Goal: Information Seeking & Learning: Learn about a topic

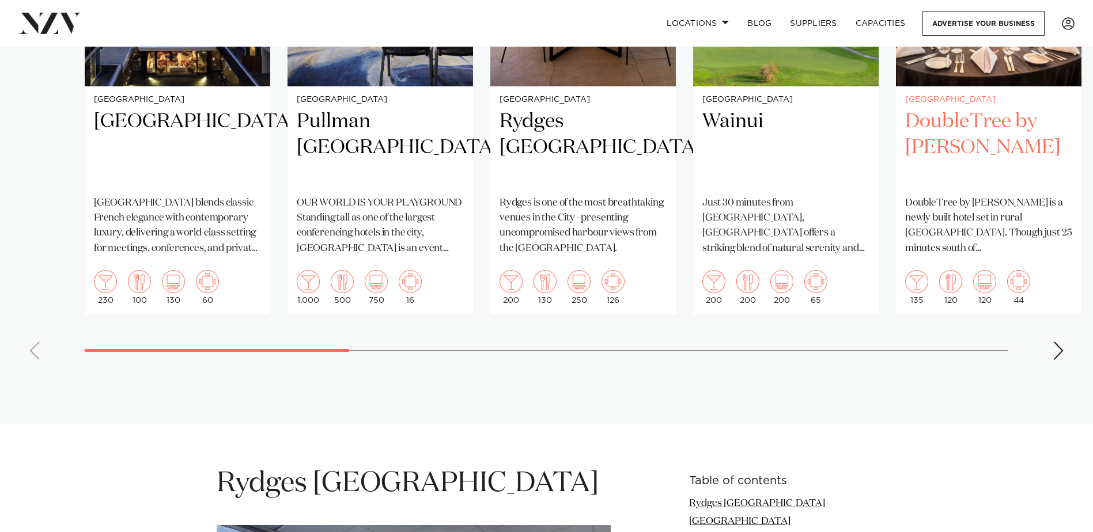
scroll to position [922, 0]
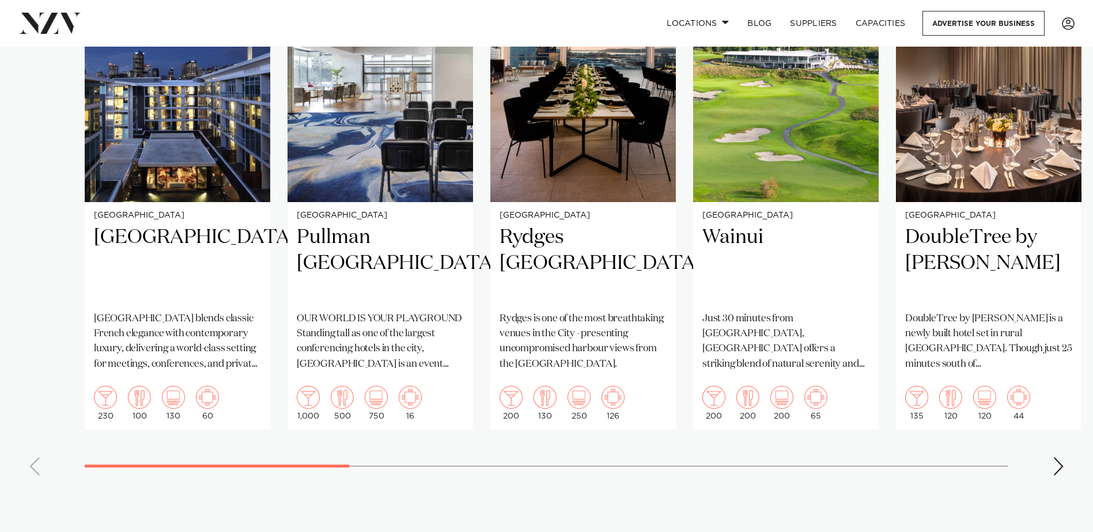
click at [1059, 457] on div "Next slide" at bounding box center [1058, 466] width 12 height 18
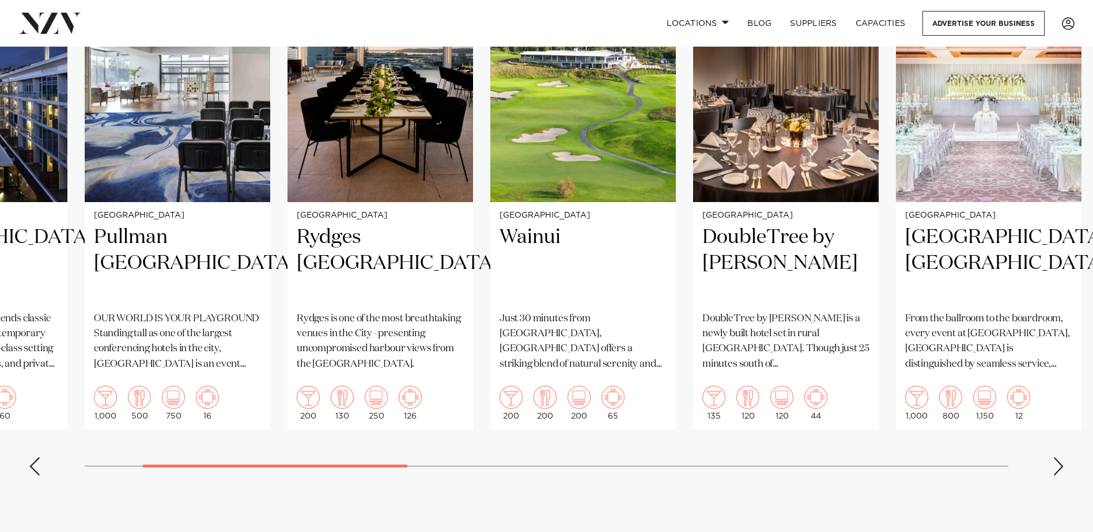
click at [1062, 457] on div "Next slide" at bounding box center [1058, 466] width 12 height 18
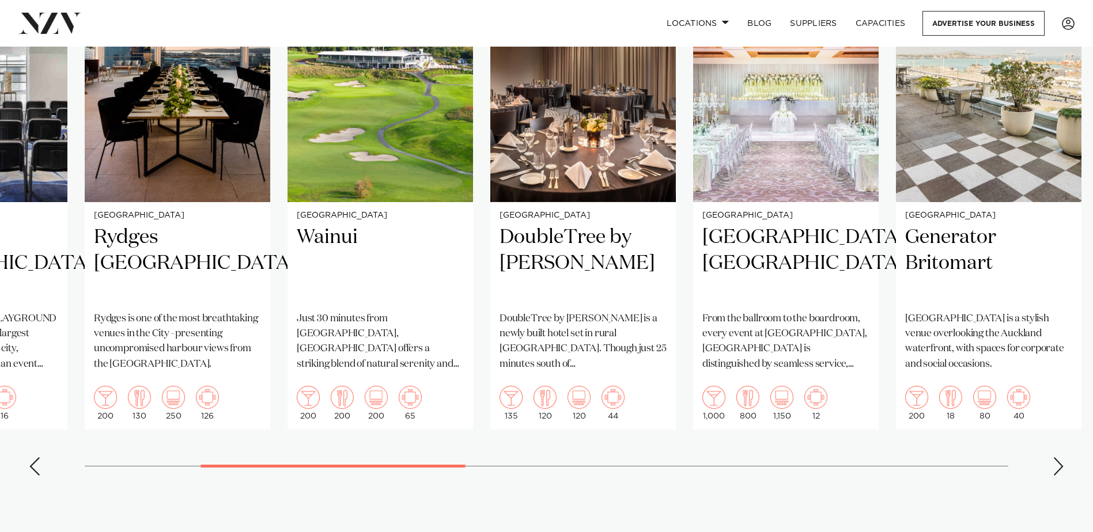
click at [1062, 457] on div "Next slide" at bounding box center [1058, 466] width 12 height 18
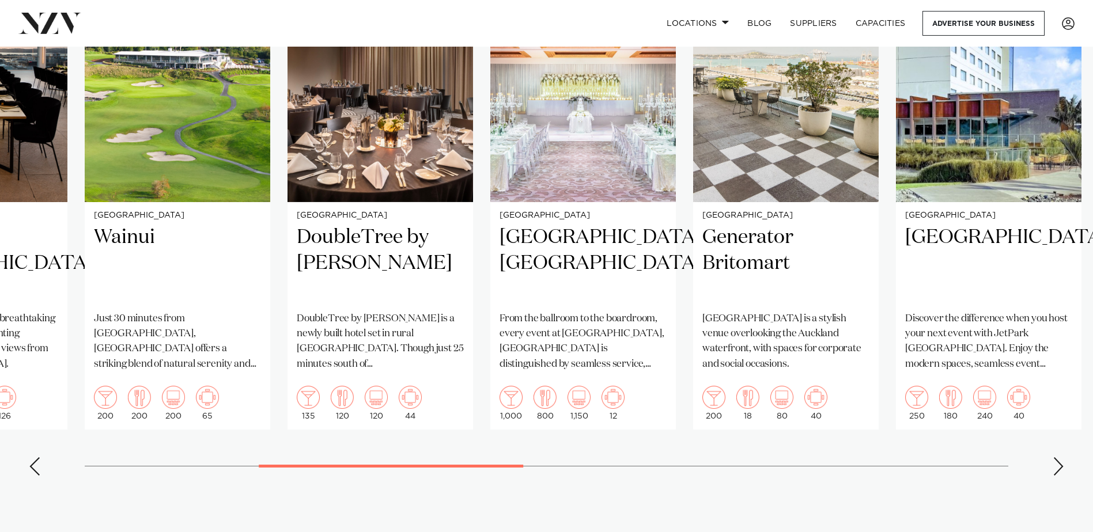
click at [1062, 457] on div "Next slide" at bounding box center [1058, 466] width 12 height 18
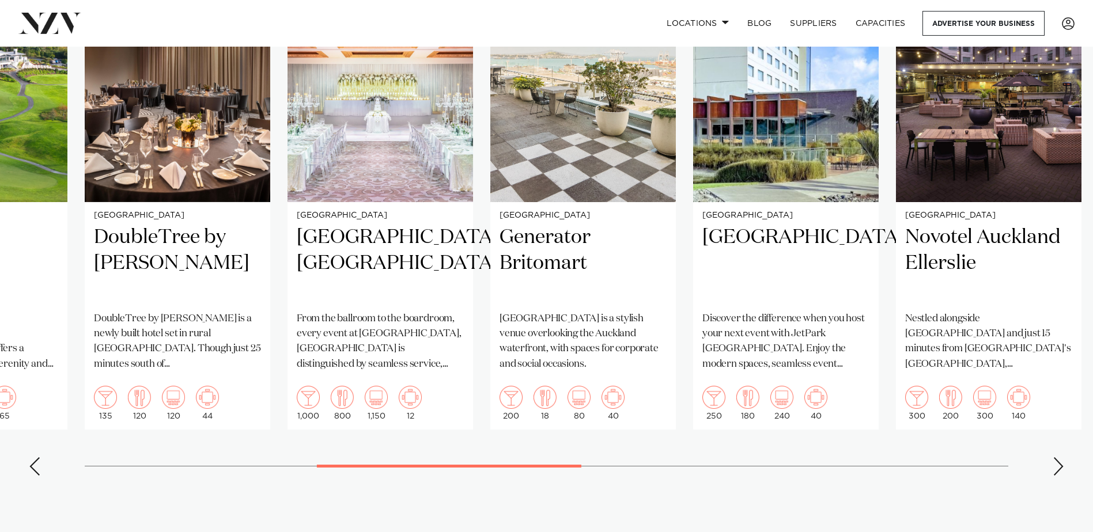
click at [1062, 457] on div "Next slide" at bounding box center [1058, 466] width 12 height 18
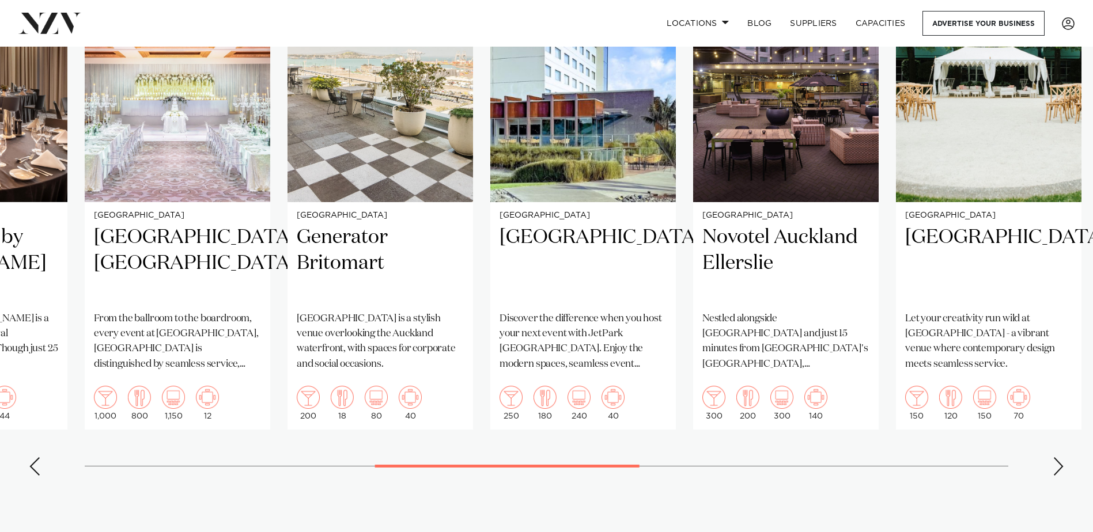
click at [1062, 457] on div "Next slide" at bounding box center [1058, 466] width 12 height 18
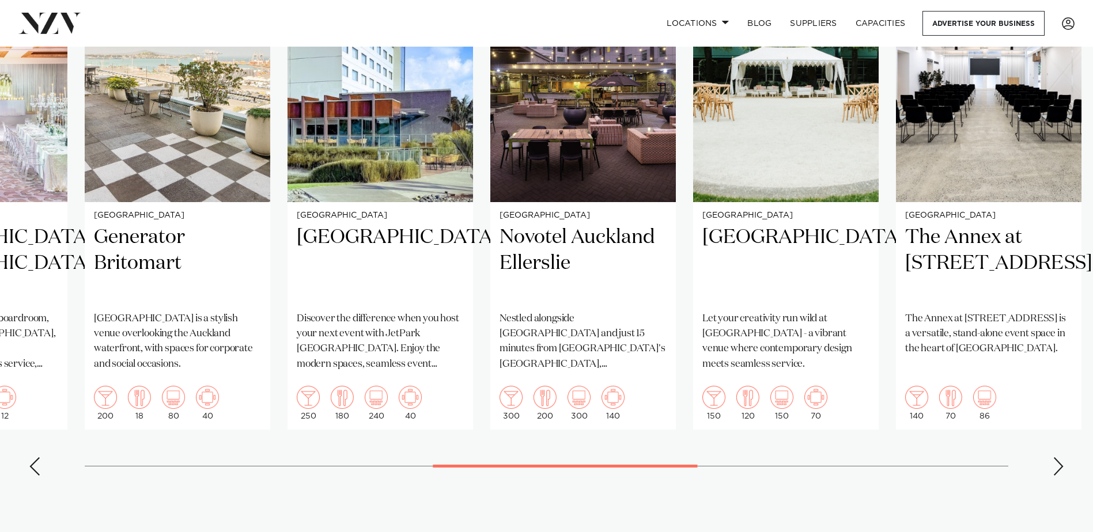
click at [1062, 457] on div "Next slide" at bounding box center [1058, 466] width 12 height 18
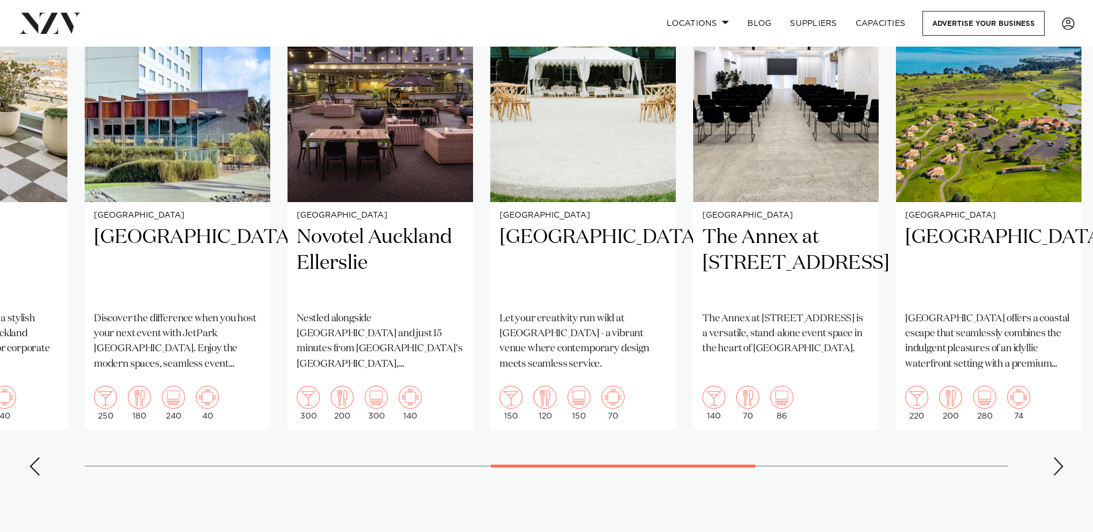
click at [1062, 457] on div "Next slide" at bounding box center [1058, 466] width 12 height 18
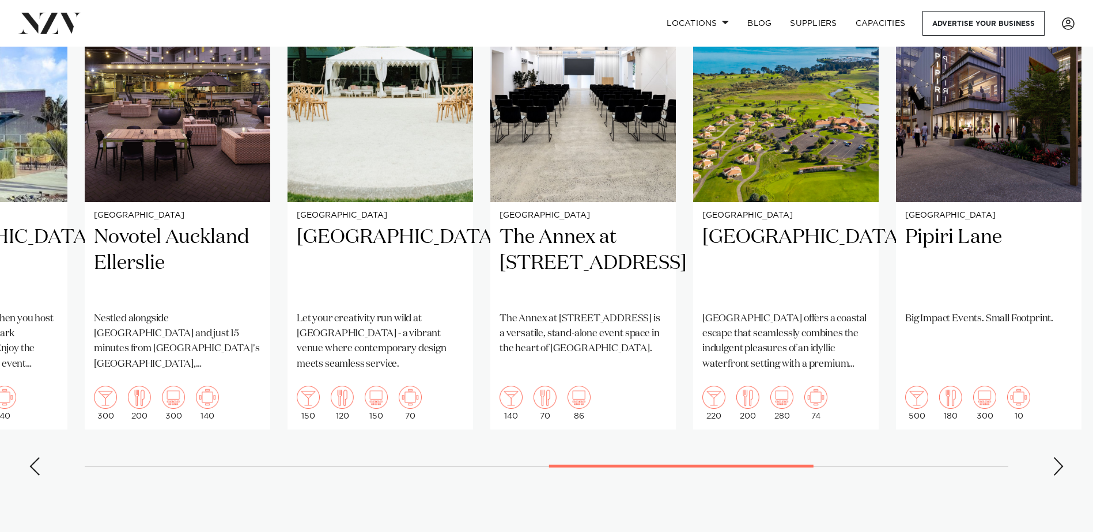
click at [1062, 457] on div "Next slide" at bounding box center [1058, 466] width 12 height 18
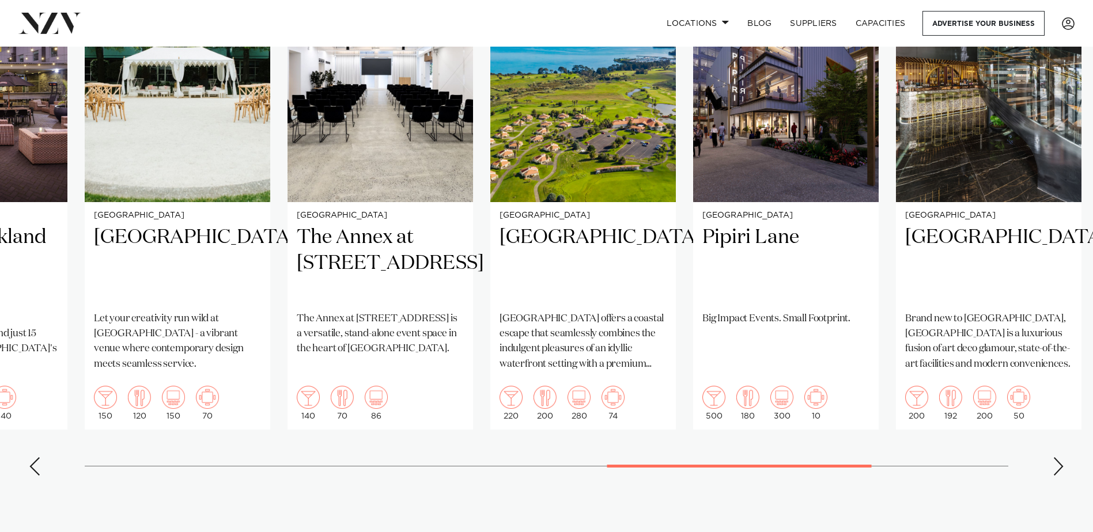
click at [1053, 457] on div "Next slide" at bounding box center [1058, 466] width 12 height 18
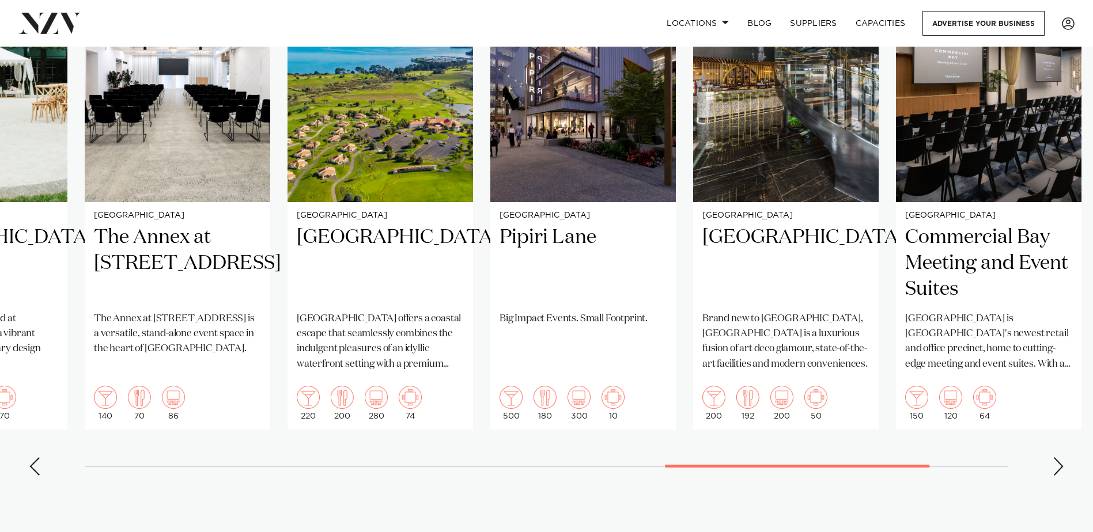
click at [1053, 457] on div "Next slide" at bounding box center [1058, 466] width 12 height 18
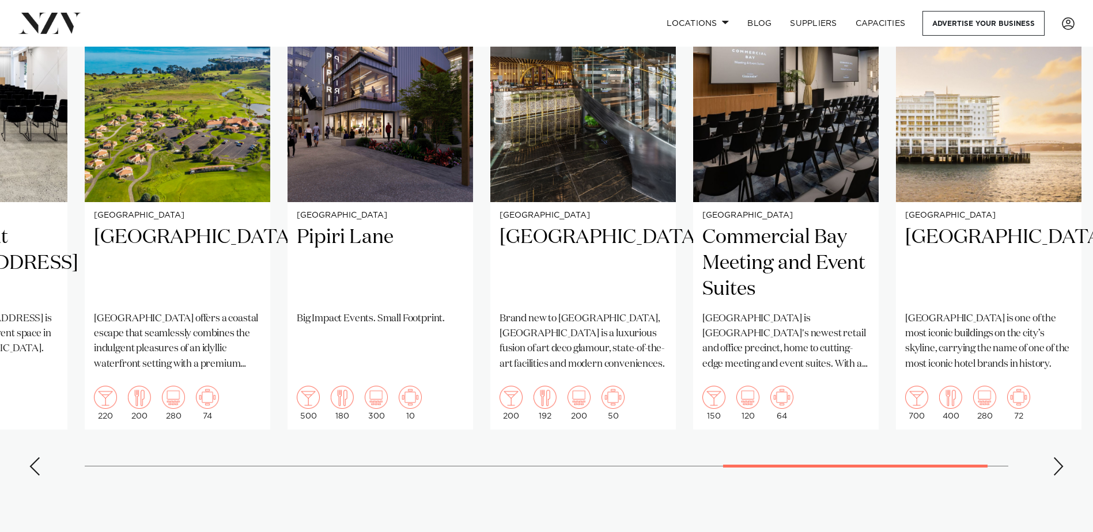
click at [1053, 457] on div "Next slide" at bounding box center [1058, 466] width 12 height 18
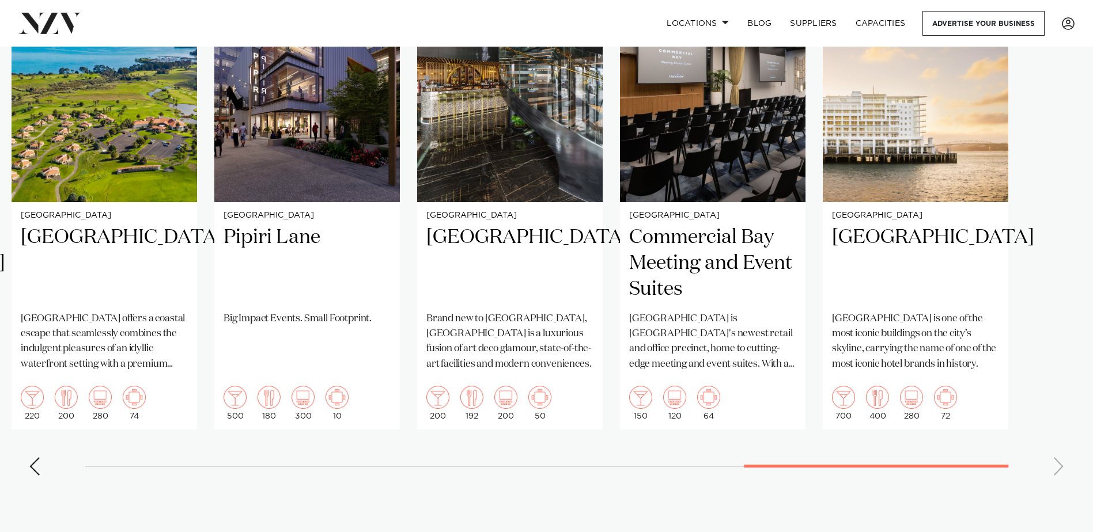
click at [1053, 445] on swiper-container "Auckland Sofitel Auckland Viaduct Harbour Sofitel Auckland Viaduct Harbour blen…" at bounding box center [546, 219] width 1093 height 532
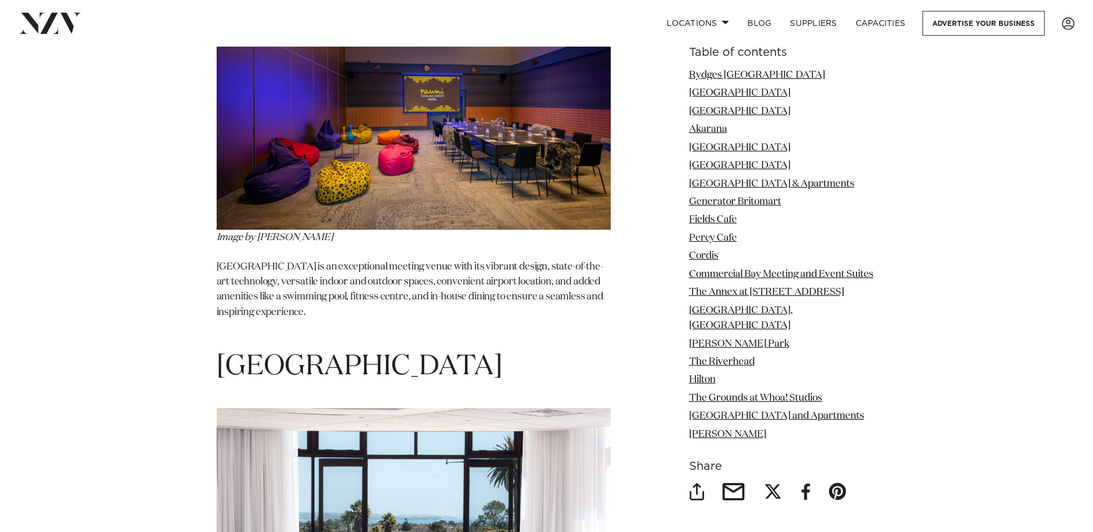
scroll to position [2246, 0]
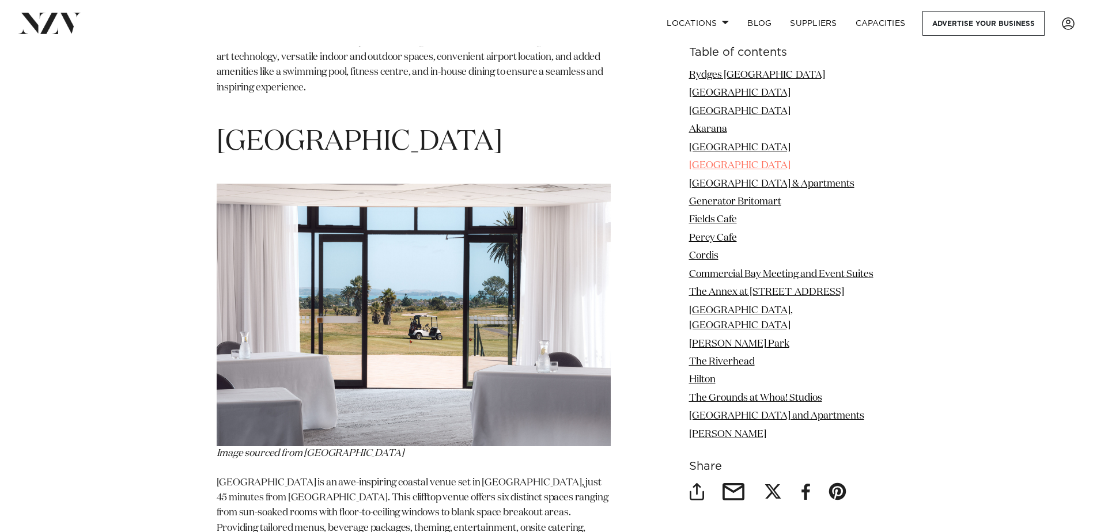
click at [737, 166] on link "[GEOGRAPHIC_DATA]" at bounding box center [739, 166] width 101 height 10
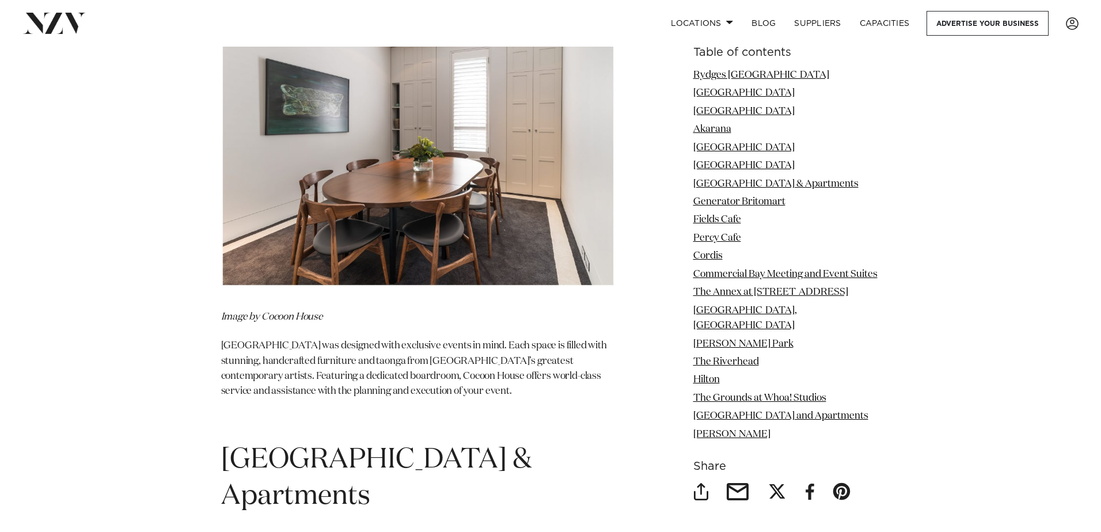
scroll to position [3805, 0]
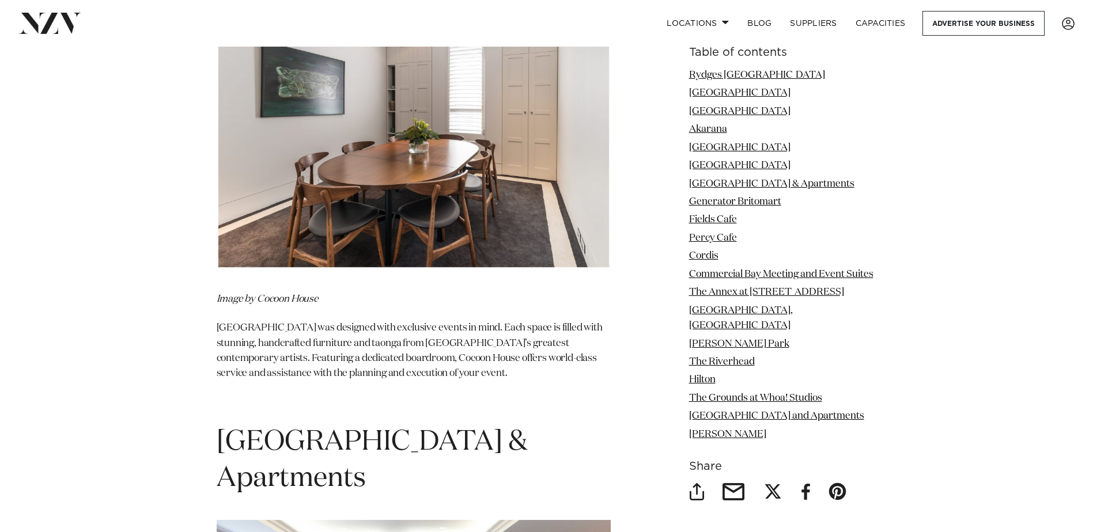
click at [397, 151] on img at bounding box center [414, 137] width 394 height 263
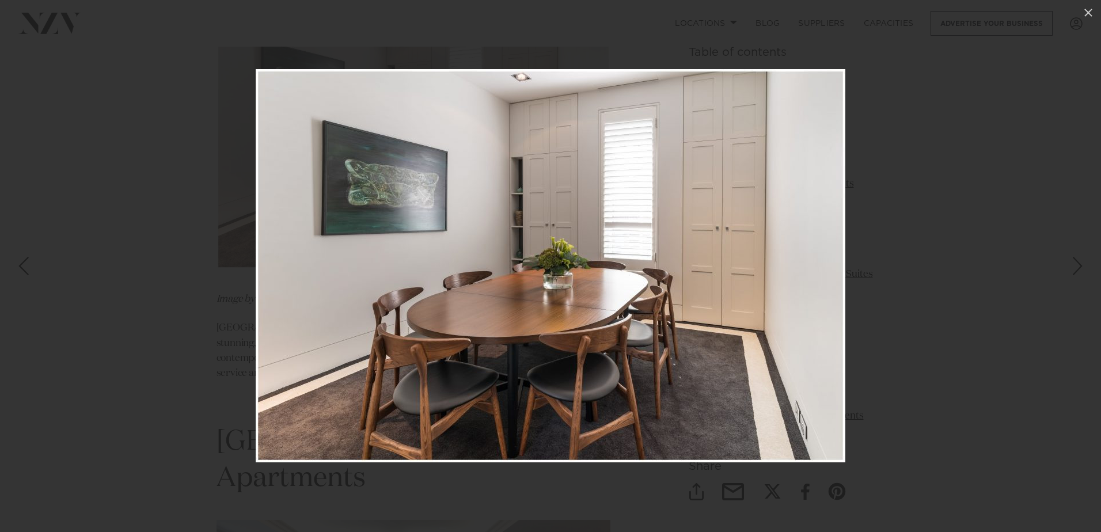
click at [585, 521] on div at bounding box center [550, 266] width 1101 height 532
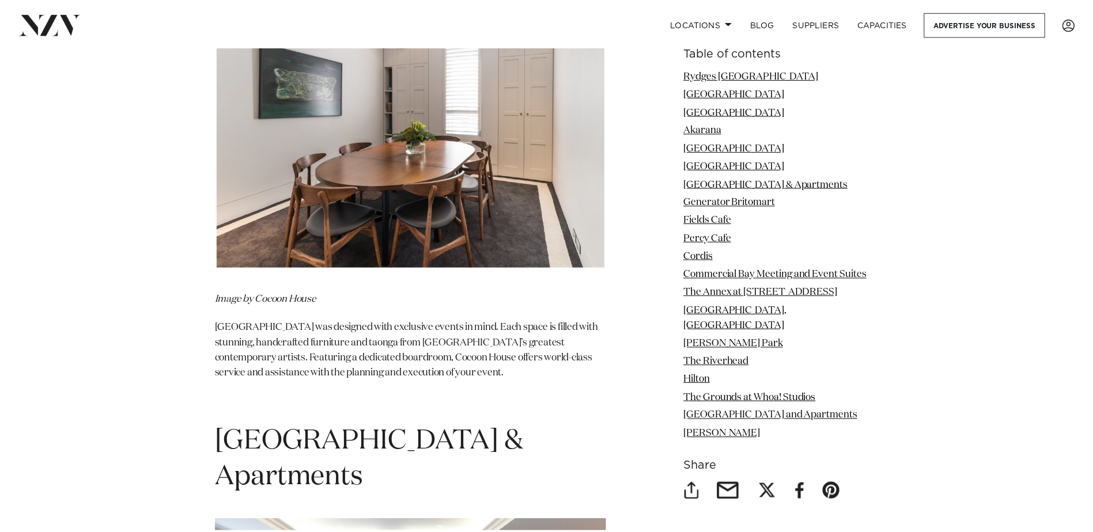
scroll to position [3690, 0]
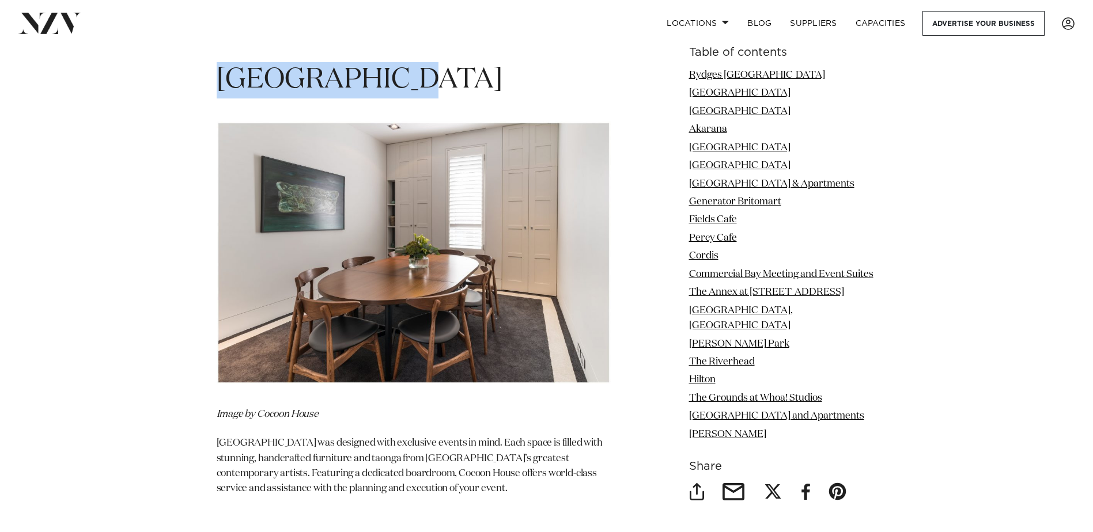
drag, startPoint x: 403, startPoint y: 65, endPoint x: 172, endPoint y: 66, distance: 231.5
copy span "[GEOGRAPHIC_DATA]"
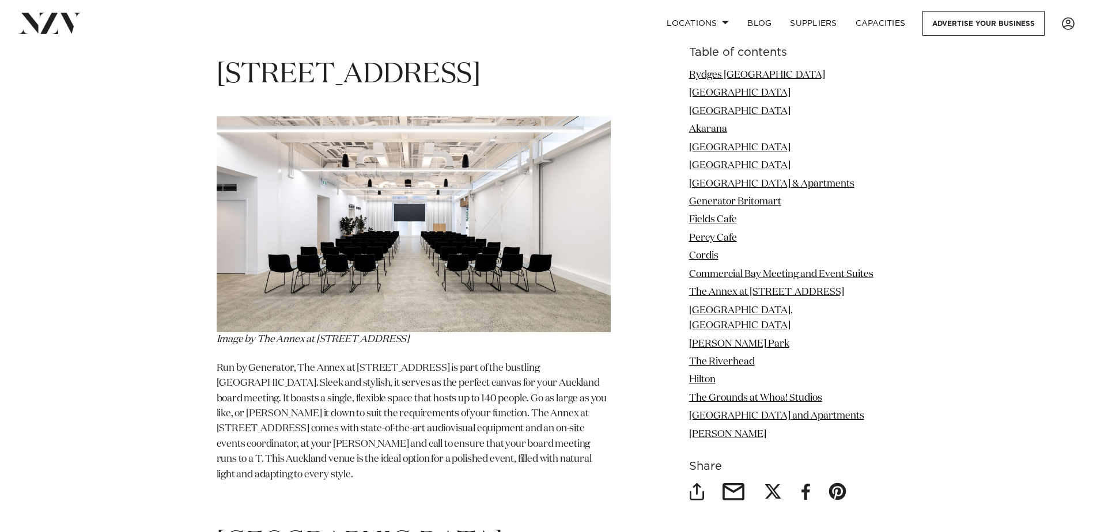
scroll to position [7142, 0]
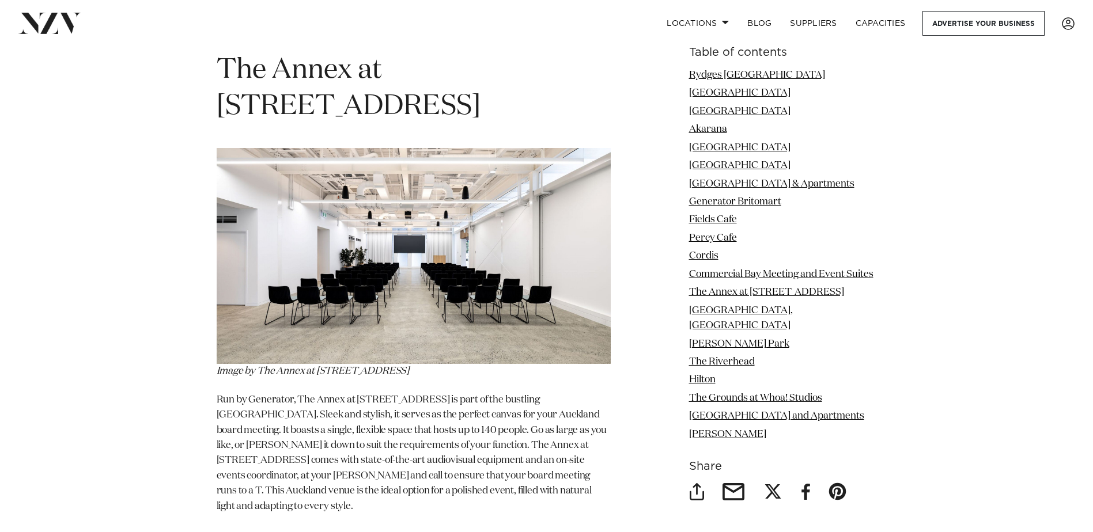
click at [401, 185] on img at bounding box center [414, 256] width 394 height 216
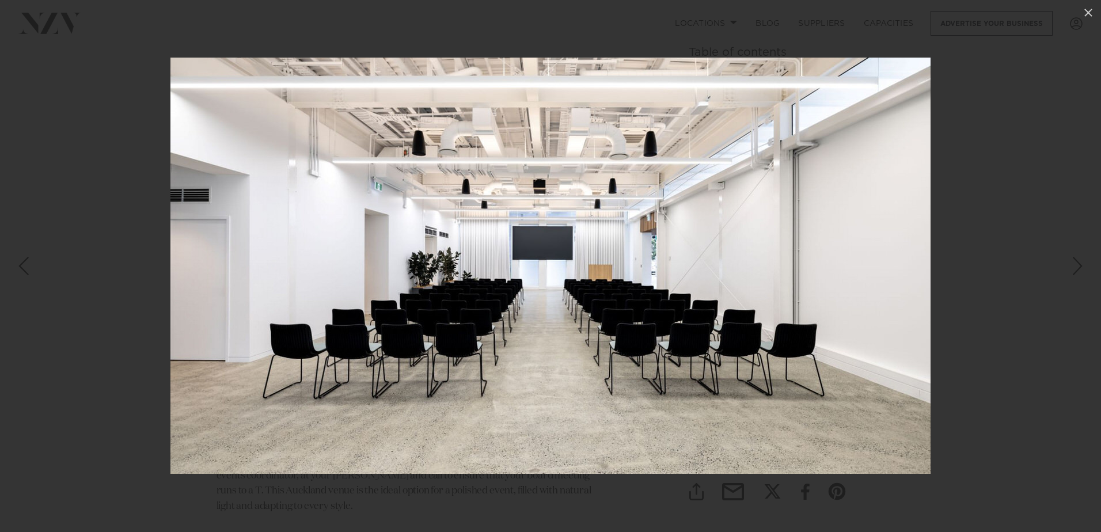
click at [613, 527] on div at bounding box center [550, 266] width 1101 height 532
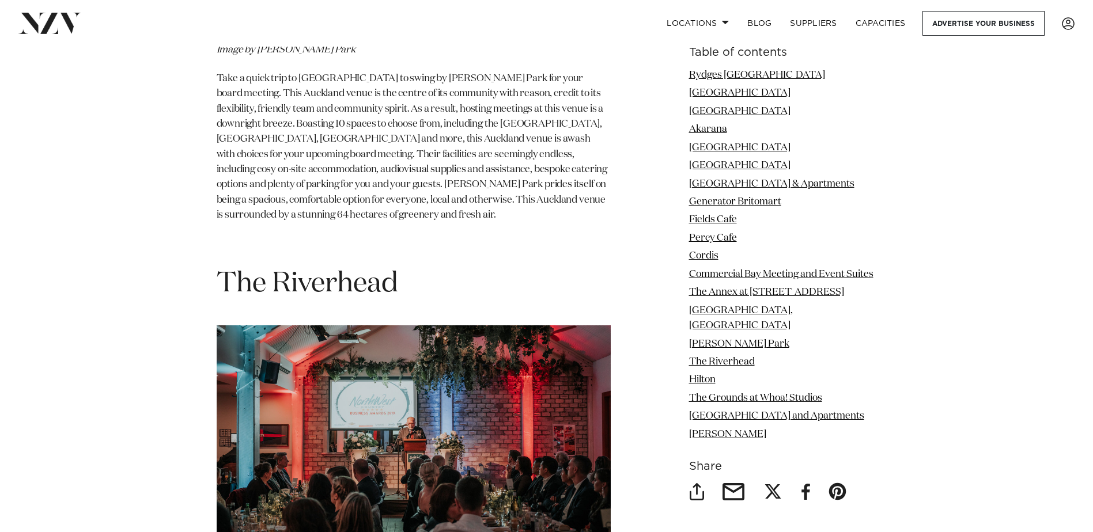
scroll to position [8475, 0]
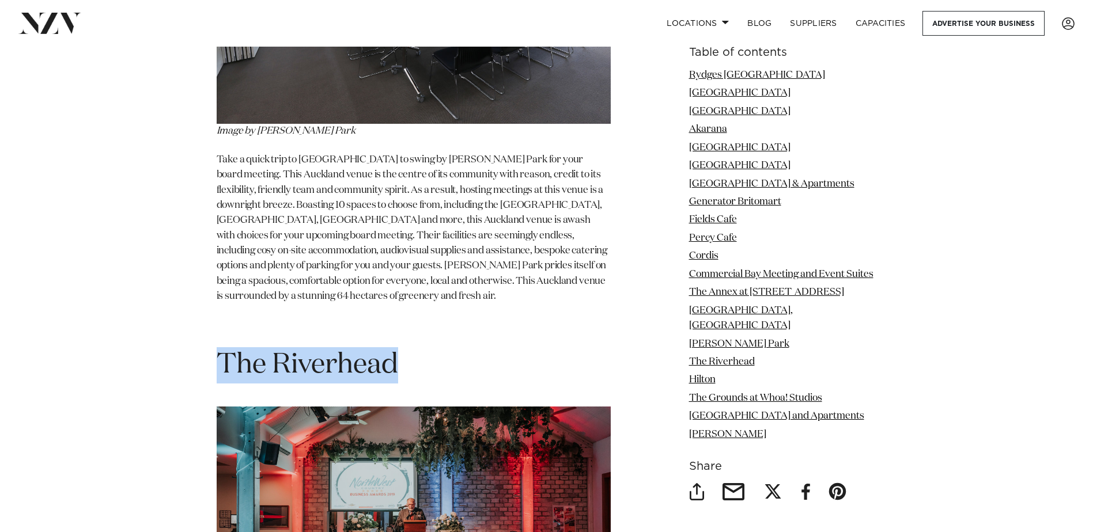
drag, startPoint x: 410, startPoint y: 227, endPoint x: 146, endPoint y: 204, distance: 264.8
copy span "The Riverhead"
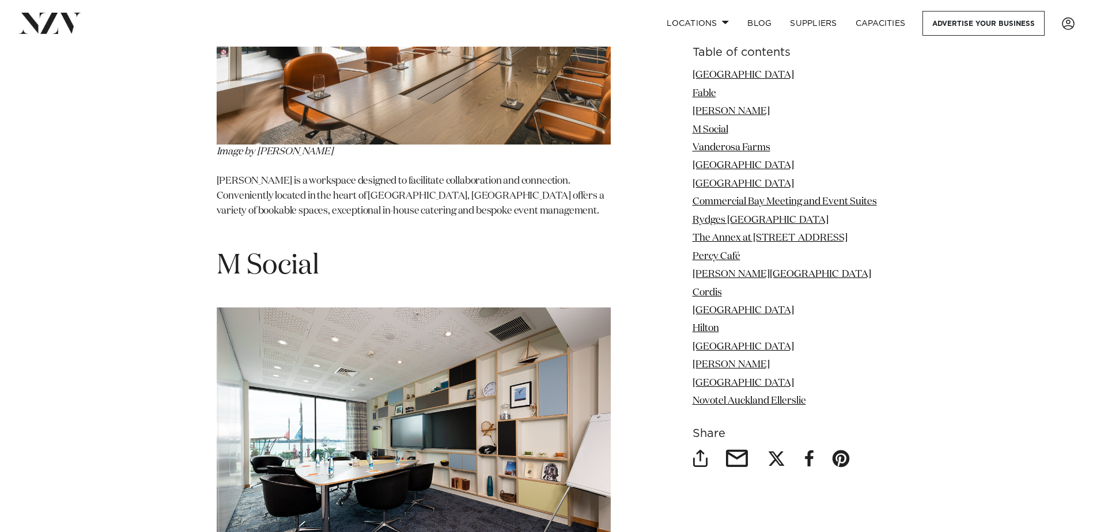
scroll to position [2649, 0]
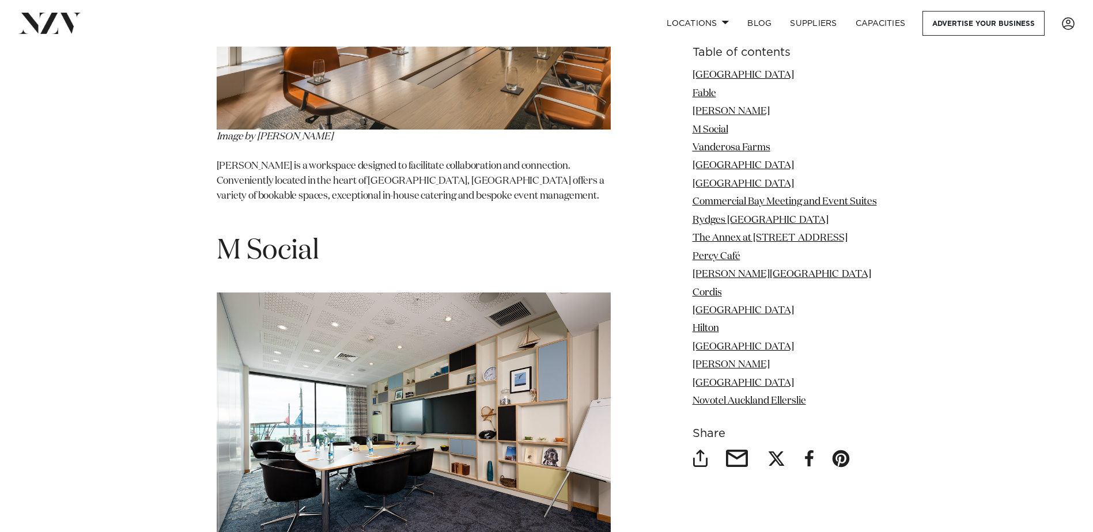
click at [700, 283] on ul "Naumi Auckland Airport Hotel Fable Alberts M Social Vanderosa Farms Rydges Form…" at bounding box center [784, 238] width 184 height 341
click at [706, 289] on link "Cordis" at bounding box center [706, 292] width 29 height 10
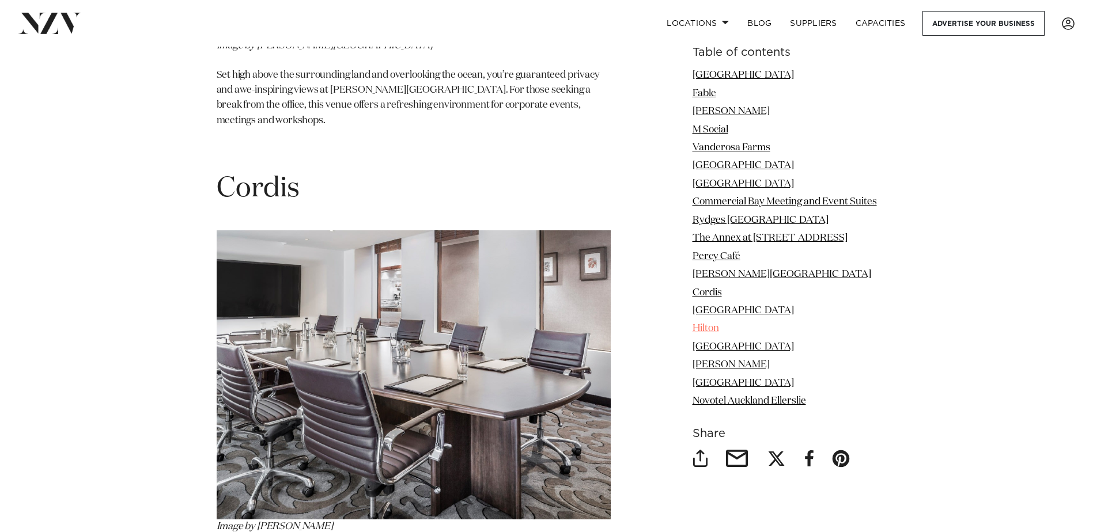
click at [710, 332] on link "Hilton" at bounding box center [705, 329] width 26 height 10
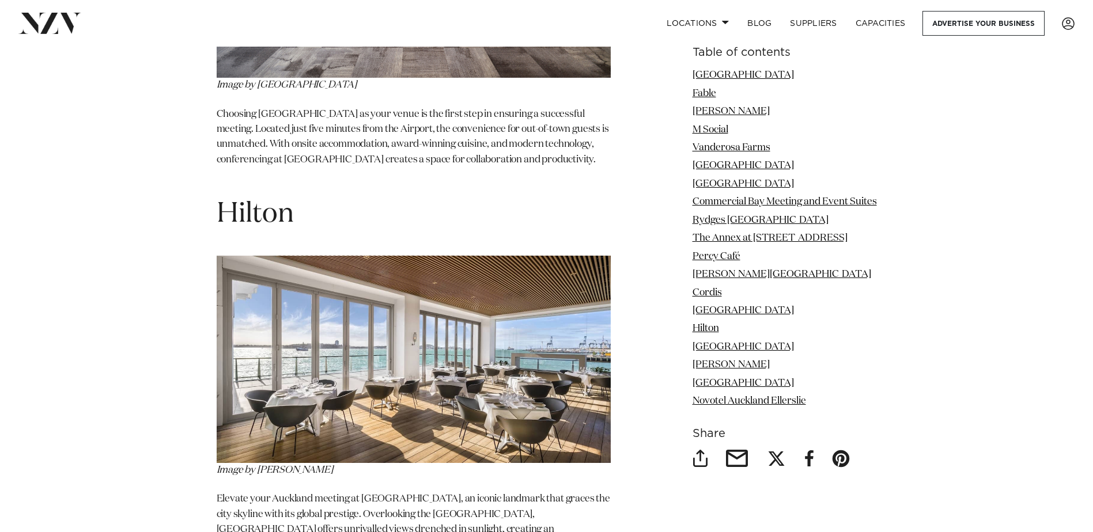
scroll to position [7598, 0]
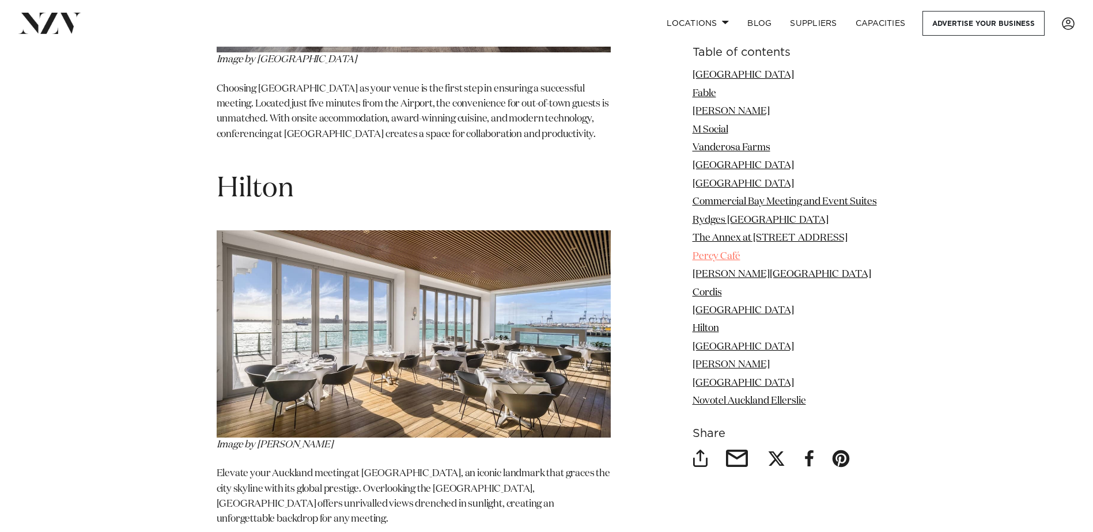
click at [734, 255] on link "Percy Café" at bounding box center [716, 256] width 48 height 10
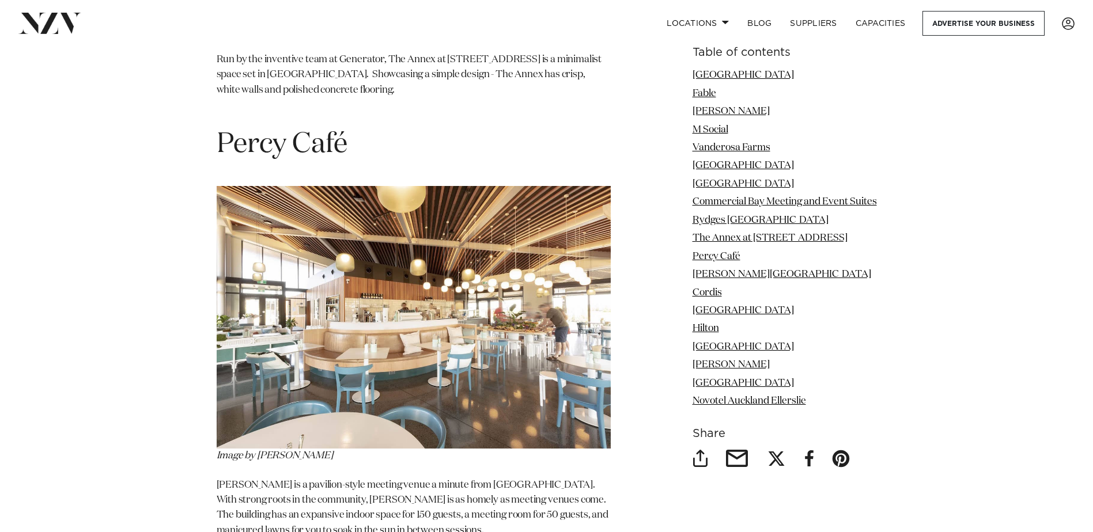
scroll to position [5755, 0]
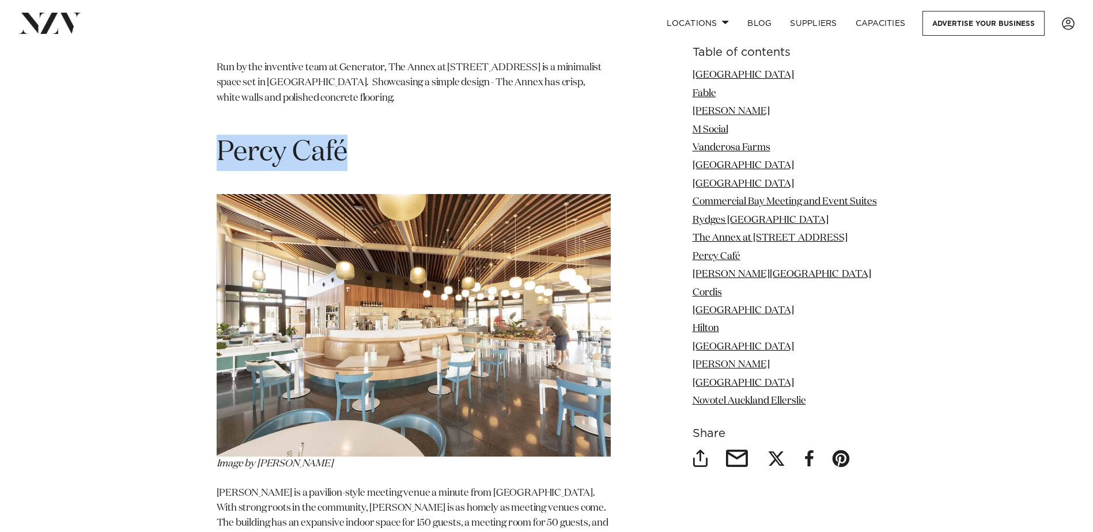
drag, startPoint x: 359, startPoint y: 57, endPoint x: 126, endPoint y: 66, distance: 233.4
copy h1 "Percy Café"
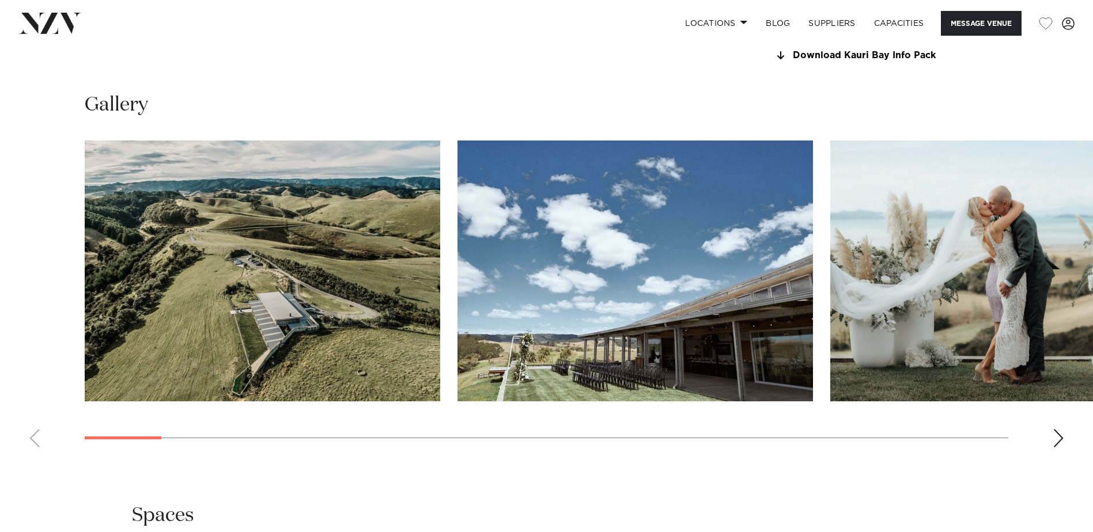
scroll to position [1210, 0]
